Goal: Task Accomplishment & Management: Manage account settings

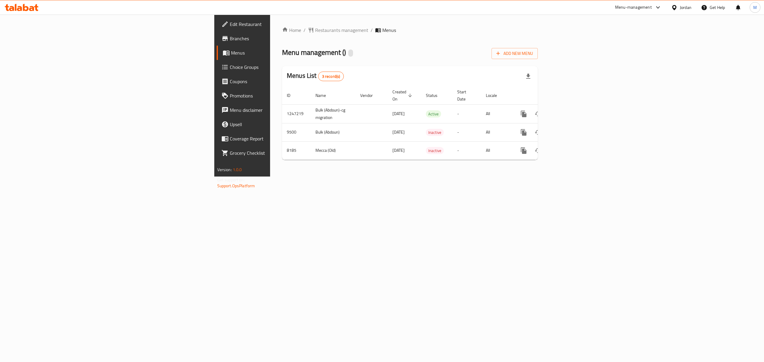
click at [230, 41] on span "Branches" at bounding box center [283, 38] width 107 height 7
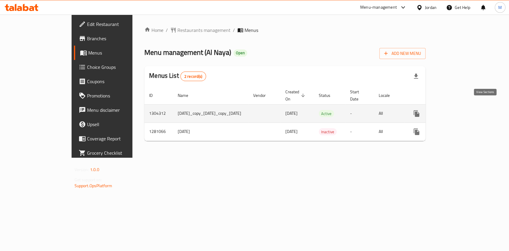
click at [462, 111] on icon "enhanced table" at bounding box center [459, 113] width 5 height 5
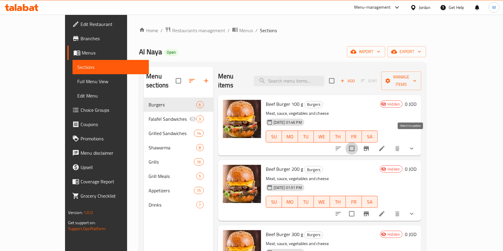
click at [358, 142] on input "checkbox" at bounding box center [351, 148] width 13 height 13
checkbox input "true"
click at [358, 208] on input "checkbox" at bounding box center [351, 214] width 13 height 13
checkbox input "true"
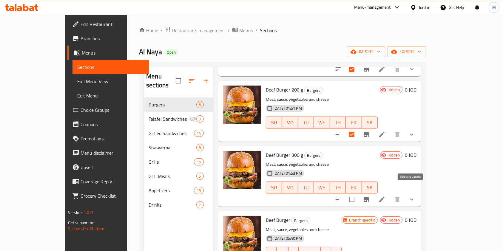
click at [358, 193] on input "checkbox" at bounding box center [351, 199] width 13 height 13
checkbox input "true"
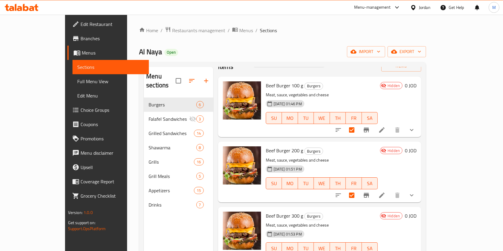
scroll to position [0, 0]
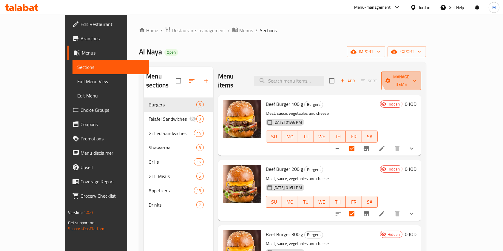
click at [422, 72] on button "Manage items" at bounding box center [401, 81] width 40 height 18
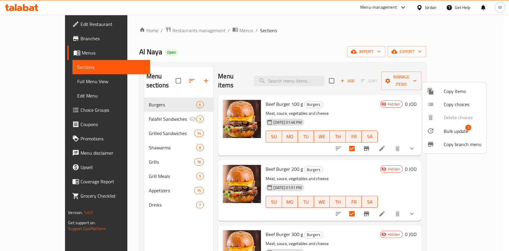
click at [449, 125] on li "Bulk update 3" at bounding box center [454, 131] width 64 height 14
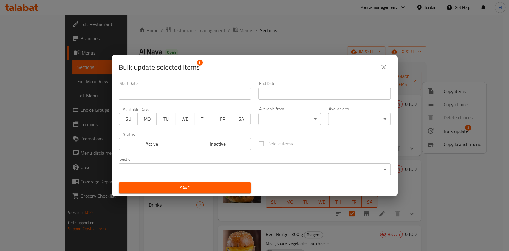
click at [148, 144] on span "Active" at bounding box center [151, 144] width 61 height 9
click at [130, 120] on span "SU" at bounding box center [128, 119] width 14 height 9
click at [148, 119] on span "MO" at bounding box center [147, 119] width 14 height 9
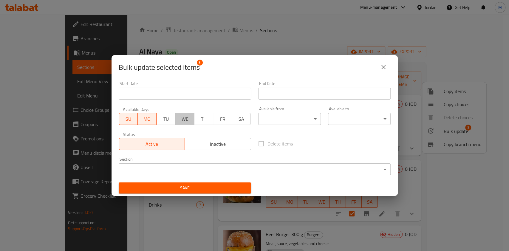
click at [179, 119] on span "WE" at bounding box center [185, 119] width 14 height 9
drag, startPoint x: 172, startPoint y: 118, endPoint x: 205, endPoint y: 118, distance: 33.1
click at [172, 118] on button "TU" at bounding box center [165, 119] width 19 height 12
click at [205, 118] on span "TH" at bounding box center [204, 119] width 14 height 9
click at [216, 118] on span "FR" at bounding box center [223, 119] width 14 height 9
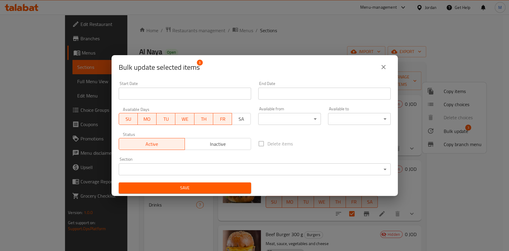
click at [239, 118] on span "SA" at bounding box center [241, 119] width 14 height 9
click at [223, 191] on span "Save" at bounding box center [185, 187] width 123 height 7
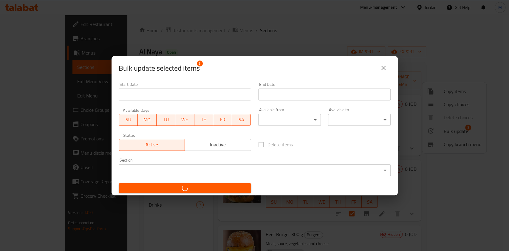
checkbox input "false"
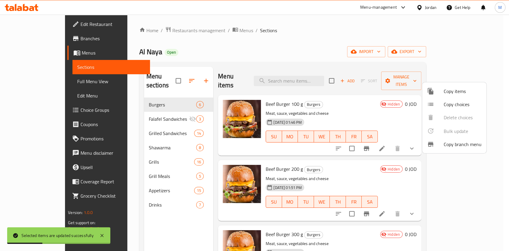
click at [367, 49] on div at bounding box center [254, 125] width 509 height 251
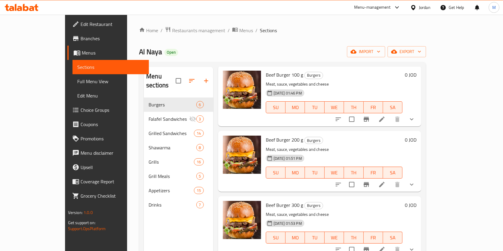
scroll to position [40, 0]
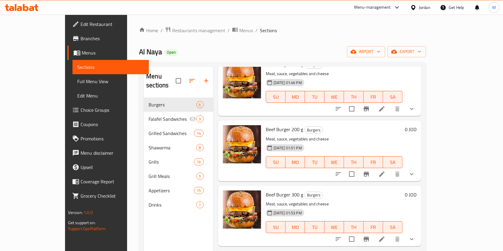
click at [419, 104] on button "show more" at bounding box center [412, 109] width 14 height 14
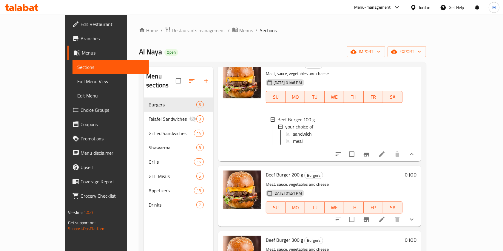
click at [390, 151] on li at bounding box center [381, 154] width 17 height 11
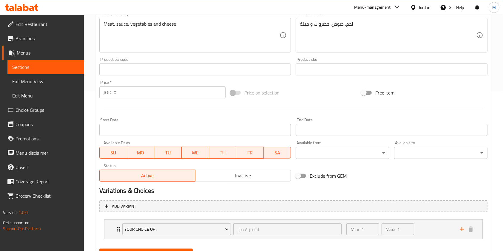
scroll to position [189, 0]
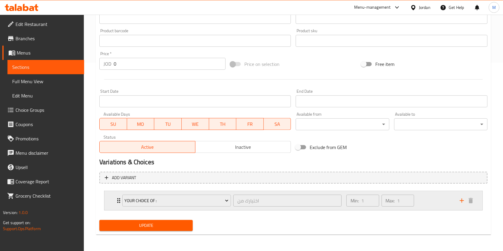
click at [436, 208] on div "Min: 1 ​ Max: 1 ​" at bounding box center [399, 200] width 113 height 19
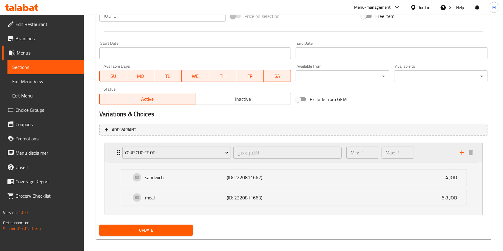
scroll to position [241, 0]
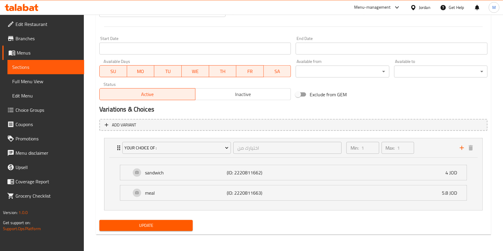
click at [437, 107] on h2 "Variations & Choices" at bounding box center [293, 109] width 388 height 9
click at [463, 107] on h2 "Variations & Choices" at bounding box center [293, 109] width 388 height 9
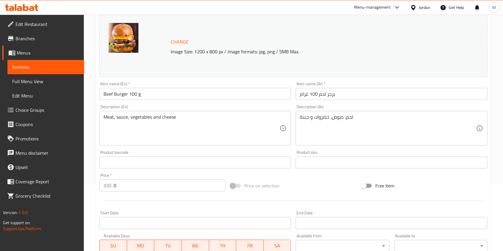
scroll to position [0, 0]
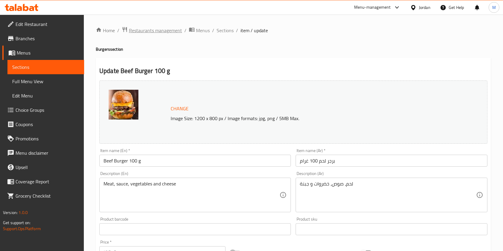
click at [173, 30] on span "Restaurants management" at bounding box center [155, 30] width 53 height 7
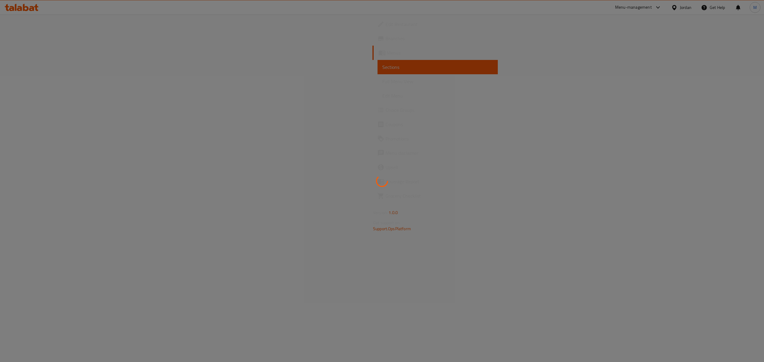
click at [27, 114] on div at bounding box center [382, 181] width 764 height 362
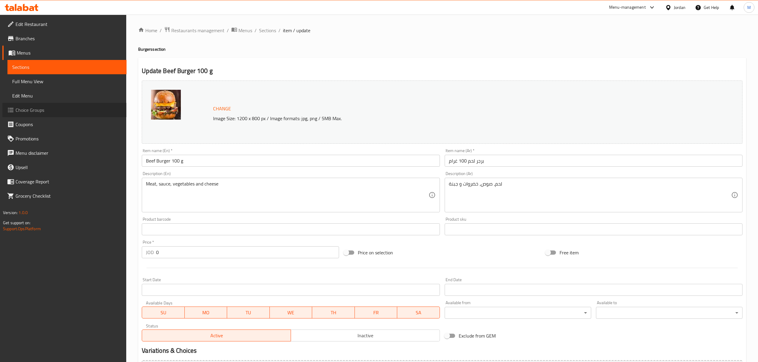
click at [27, 112] on span "Choice Groups" at bounding box center [69, 109] width 106 height 7
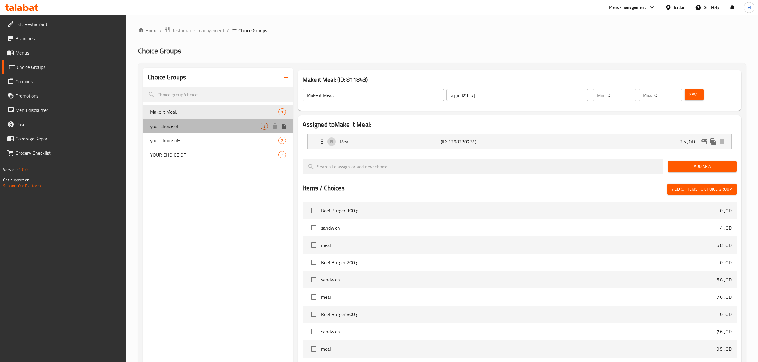
click at [188, 126] on span "your choice of :" at bounding box center [205, 126] width 110 height 7
type input "your choice of :"
type input "اختيارك من"
type input "1"
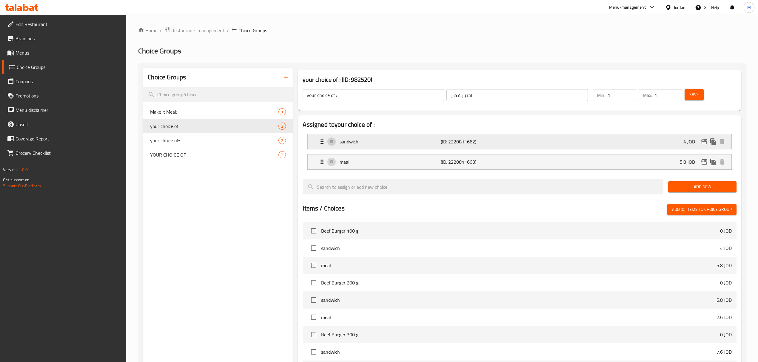
drag, startPoint x: 589, startPoint y: 140, endPoint x: 597, endPoint y: 143, distance: 8.6
click at [588, 140] on div "sandwich (ID: 2220811662) 4 JOD" at bounding box center [520, 141] width 405 height 15
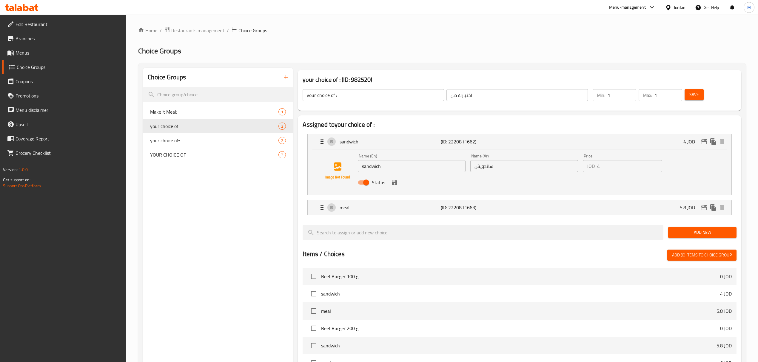
drag, startPoint x: 610, startPoint y: 167, endPoint x: 477, endPoint y: 159, distance: 133.3
click at [479, 159] on div "Name (En) sandwich Name (En) Name (Ar) ساندويش Name (Ar) Price JOD 4 Price Stat…" at bounding box center [523, 171] width 337 height 39
click at [394, 183] on icon "save" at bounding box center [394, 182] width 7 height 7
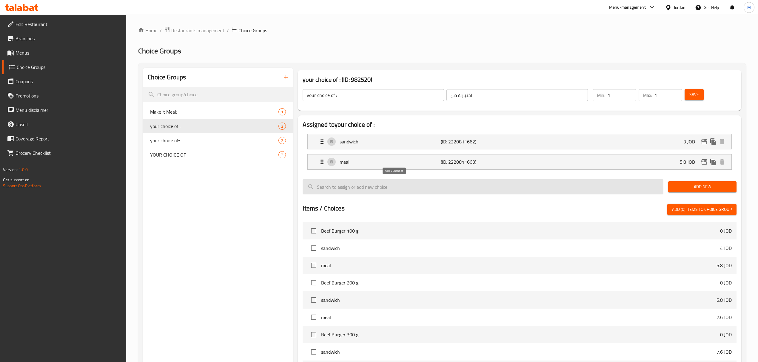
type input "3"
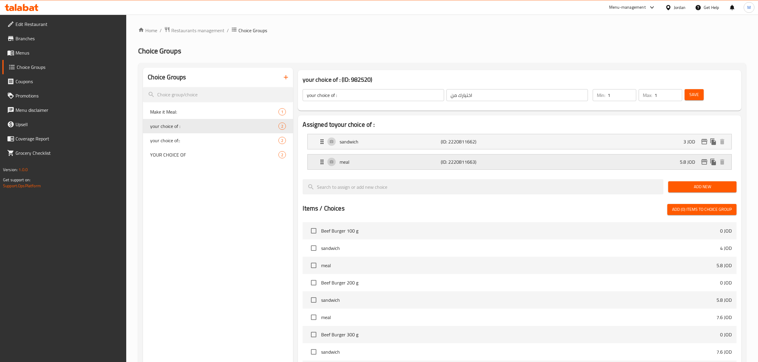
click at [663, 164] on div "meal (ID: 2220811663) 5.8 JOD" at bounding box center [520, 162] width 405 height 15
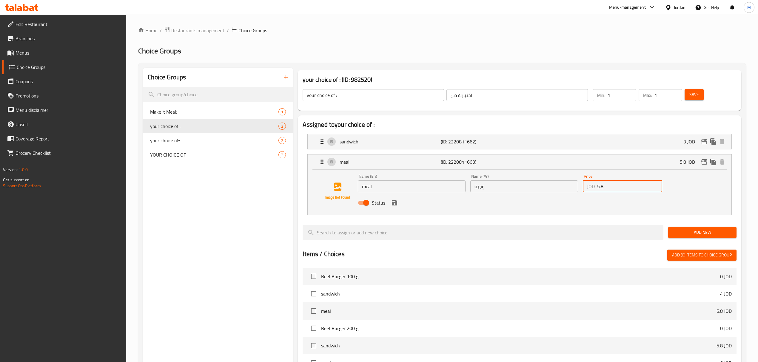
drag, startPoint x: 598, startPoint y: 186, endPoint x: 589, endPoint y: 187, distance: 9.6
click at [589, 187] on div "JOD 5.8 Price" at bounding box center [622, 186] width 79 height 12
click at [394, 206] on icon "save" at bounding box center [394, 202] width 7 height 7
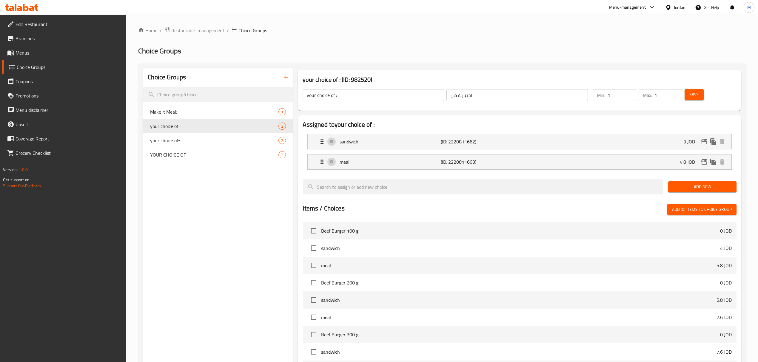
type input "4.8"
click at [693, 92] on span "Save" at bounding box center [694, 94] width 10 height 7
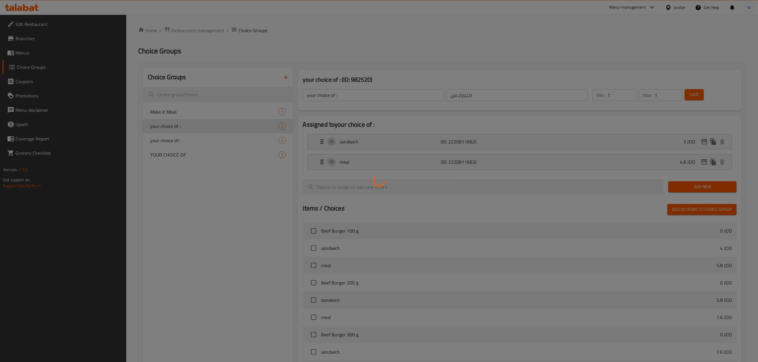
click at [159, 137] on div at bounding box center [379, 181] width 758 height 362
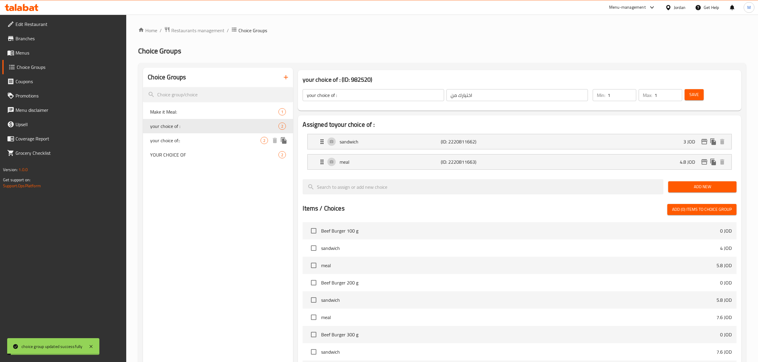
click at [159, 137] on span "your choice of::" at bounding box center [205, 140] width 110 height 7
type input "your choice of::"
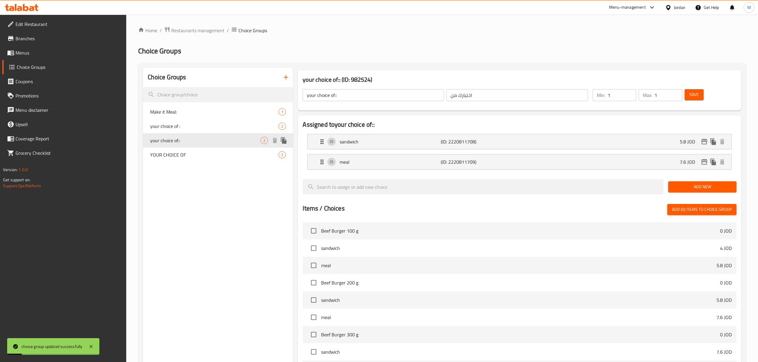
click at [209, 140] on span "your choice of::" at bounding box center [205, 140] width 110 height 7
click at [635, 145] on div "sandwich (ID: 2220811708) 5.8 JOD" at bounding box center [520, 141] width 405 height 15
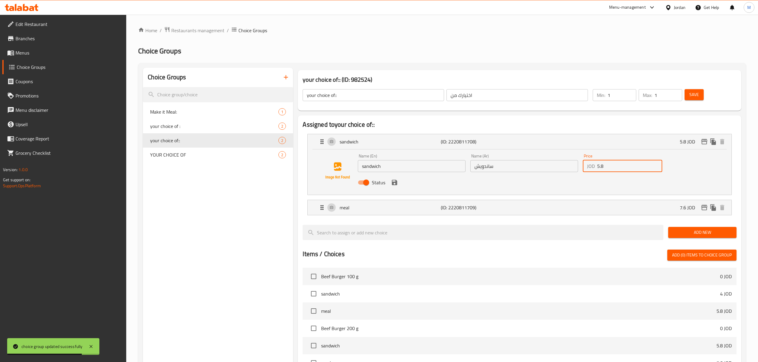
drag, startPoint x: 599, startPoint y: 167, endPoint x: 554, endPoint y: 164, distance: 44.9
click at [554, 164] on div "Name (En) sandwich Name (En) Name (Ar) ساندويش Name (Ar) Price JOD 5.8 Price St…" at bounding box center [523, 171] width 337 height 39
click at [391, 185] on icon "save" at bounding box center [394, 182] width 7 height 7
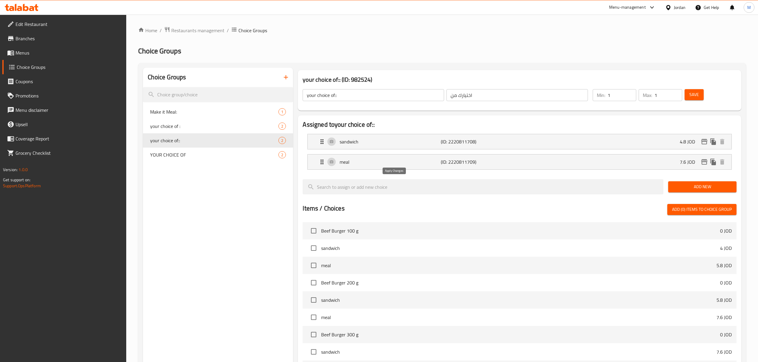
type input "4.8"
click at [477, 163] on p "(ID: 2220811709)" at bounding box center [474, 161] width 67 height 7
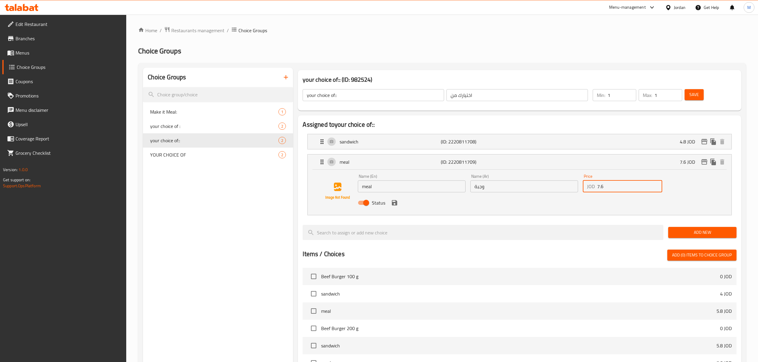
drag, startPoint x: 599, startPoint y: 187, endPoint x: 577, endPoint y: 187, distance: 22.1
click at [577, 187] on div "Name (En) meal Name (En) Name (Ar) وجبة Name (Ar) Price JOD 7.6 Price Status" at bounding box center [523, 191] width 337 height 39
click at [395, 206] on icon "save" at bounding box center [394, 202] width 5 height 5
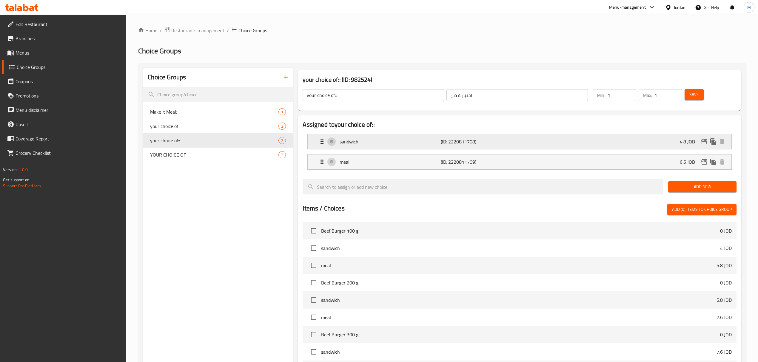
type input "6.6"
click at [492, 140] on p "(ID: 2220811708)" at bounding box center [474, 141] width 67 height 7
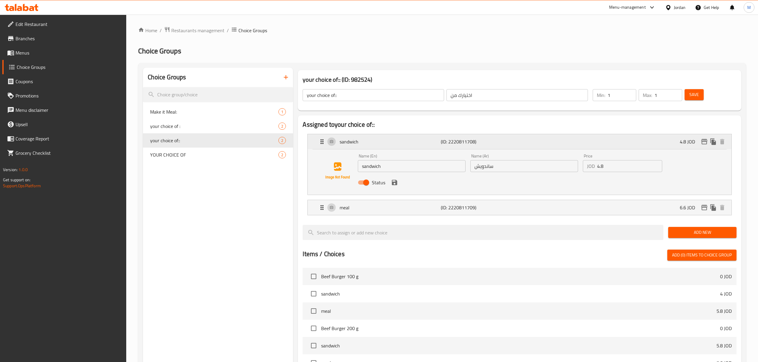
click at [492, 140] on p "(ID: 2220811708)" at bounding box center [474, 141] width 67 height 7
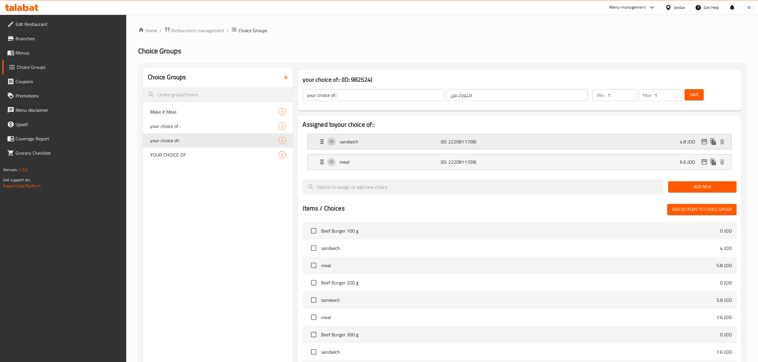
click at [408, 141] on p "sandwich" at bounding box center [389, 141] width 101 height 7
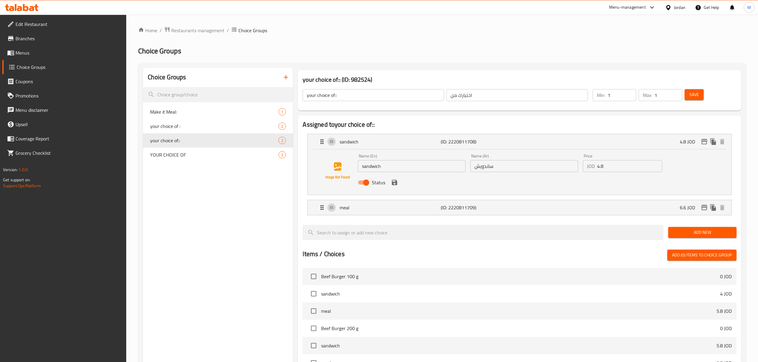
drag, startPoint x: 392, startPoint y: 184, endPoint x: 391, endPoint y: 170, distance: 14.3
click at [392, 184] on icon "save" at bounding box center [394, 182] width 5 height 5
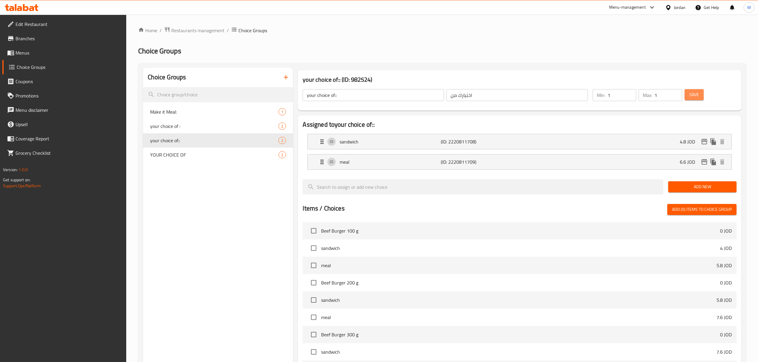
click at [700, 92] on button "Save" at bounding box center [693, 94] width 19 height 11
click at [196, 155] on span "YOUR CHOICE OF" at bounding box center [205, 154] width 110 height 7
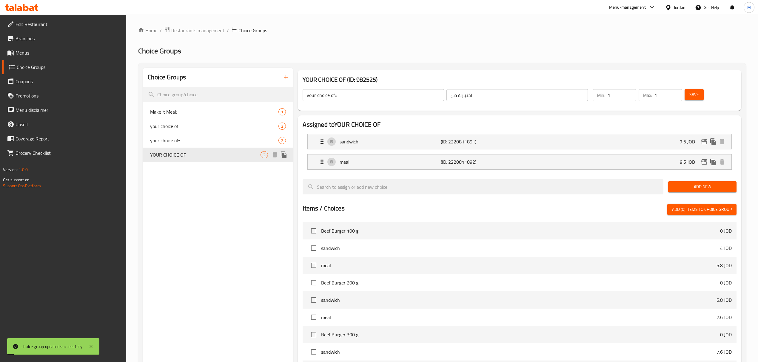
type input "YOUR CHOICE OF"
click at [531, 147] on div "sandwich (ID: 2220811891) 7.6 JOD" at bounding box center [520, 141] width 405 height 15
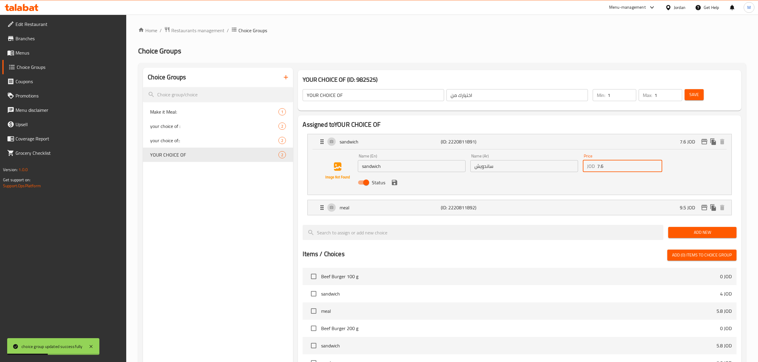
drag, startPoint x: 598, startPoint y: 166, endPoint x: 591, endPoint y: 163, distance: 7.9
click at [591, 163] on div "JOD 7.6 Price" at bounding box center [622, 166] width 79 height 12
click at [395, 181] on icon "save" at bounding box center [394, 182] width 7 height 7
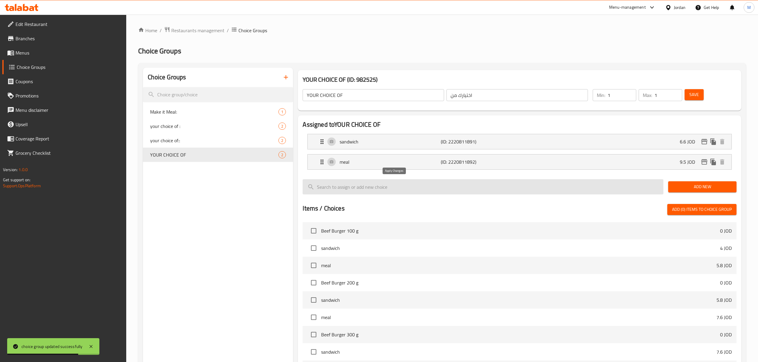
type input "6.6"
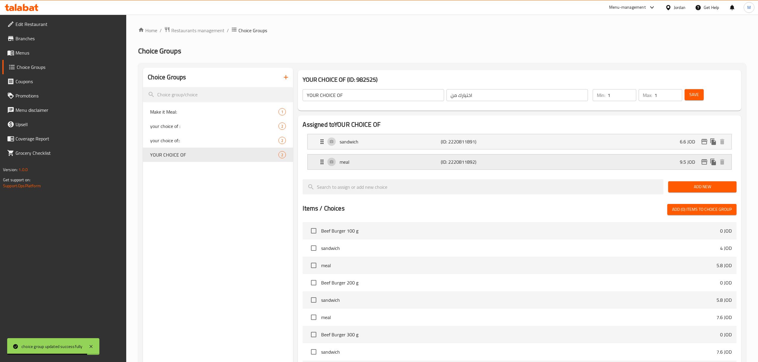
click at [573, 163] on div "meal (ID: 2220811892) 9.5 JOD" at bounding box center [520, 162] width 405 height 15
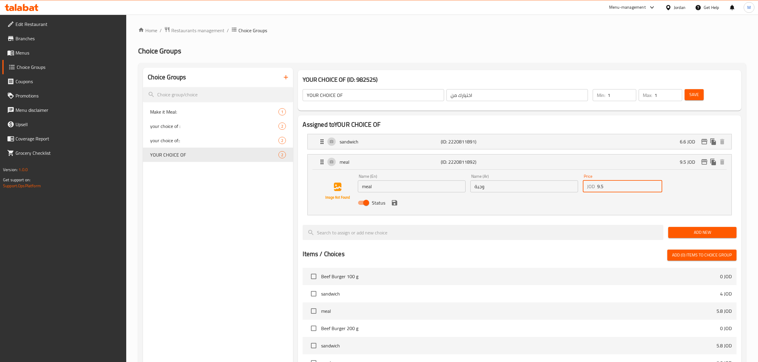
drag, startPoint x: 598, startPoint y: 186, endPoint x: 589, endPoint y: 185, distance: 8.7
click at [591, 186] on div "JOD 9.5 Price" at bounding box center [622, 186] width 79 height 12
click at [397, 203] on icon "save" at bounding box center [394, 202] width 7 height 7
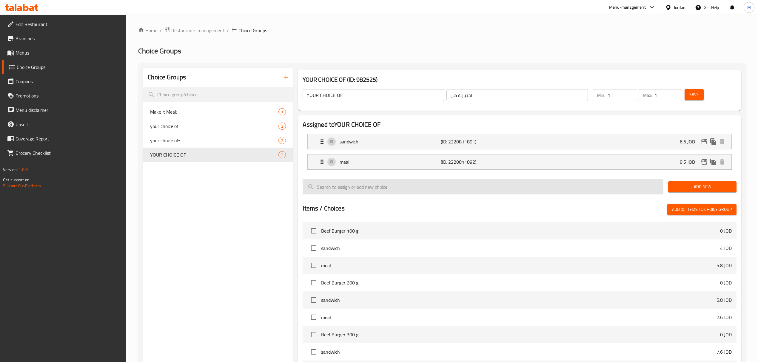
type input "8.5"
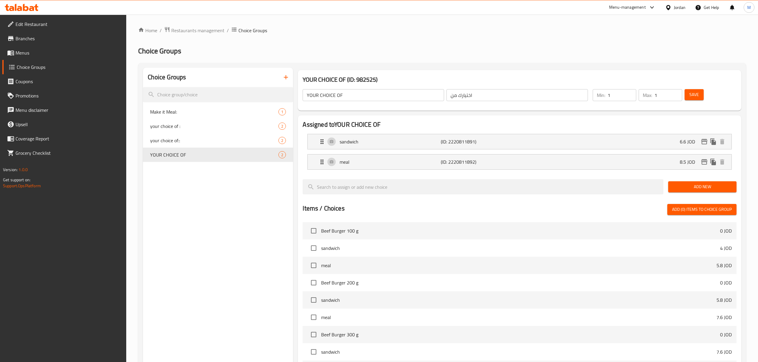
click at [697, 94] on span "Save" at bounding box center [694, 94] width 10 height 7
